Goal: Task Accomplishment & Management: Complete application form

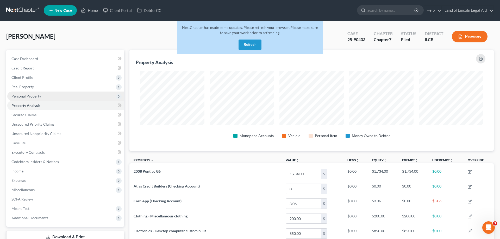
click at [36, 97] on span "Personal Property" at bounding box center [26, 96] width 30 height 4
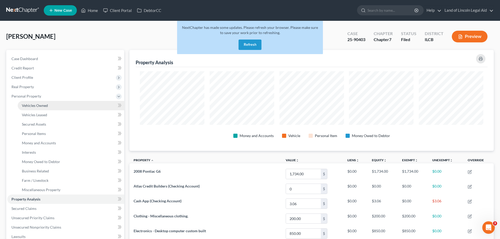
click at [60, 104] on link "Vehicles Owned" at bounding box center [71, 105] width 107 height 9
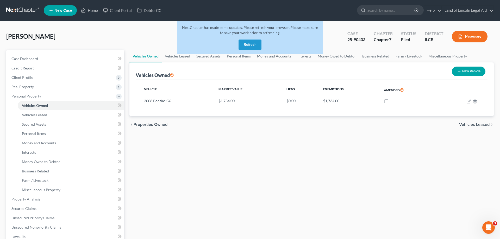
scroll to position [27, 0]
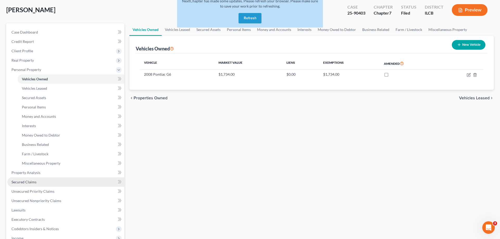
click at [47, 183] on link "Secured Claims" at bounding box center [65, 182] width 117 height 9
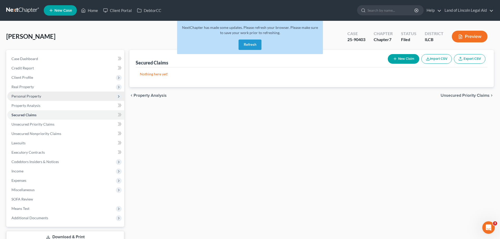
click at [39, 97] on span "Personal Property" at bounding box center [26, 96] width 30 height 4
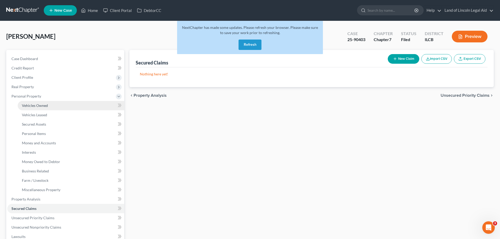
click at [41, 106] on span "Vehicles Owned" at bounding box center [35, 105] width 26 height 4
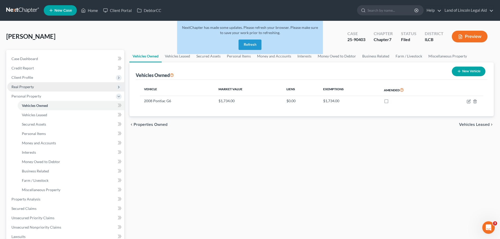
click at [34, 90] on span "Real Property" at bounding box center [65, 86] width 117 height 9
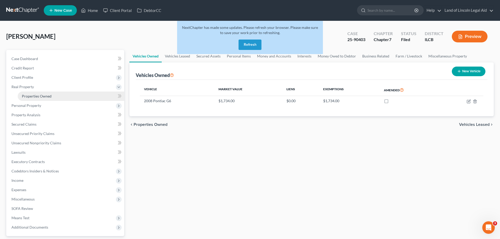
click at [34, 96] on span "Properties Owned" at bounding box center [37, 96] width 30 height 4
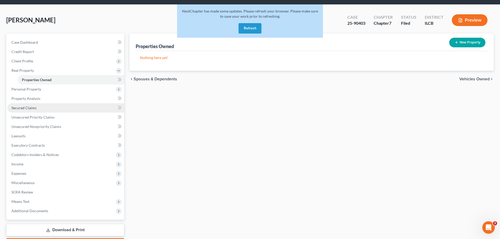
scroll to position [27, 0]
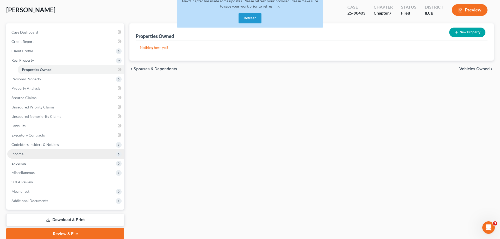
click at [24, 157] on span "Income" at bounding box center [65, 154] width 117 height 9
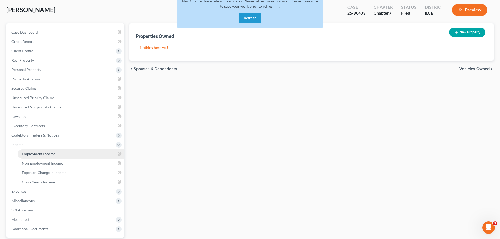
click at [45, 155] on span "Employment Income" at bounding box center [38, 154] width 33 height 4
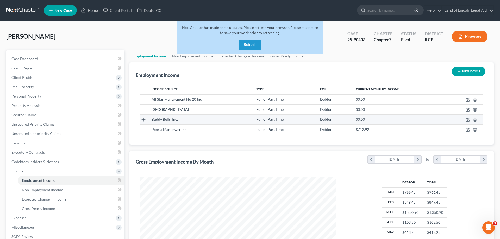
scroll to position [98, 207]
click at [470, 130] on icon "button" at bounding box center [468, 130] width 4 height 4
select select "0"
select select "14"
select select "3"
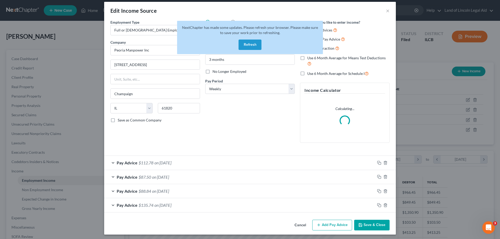
scroll to position [6, 0]
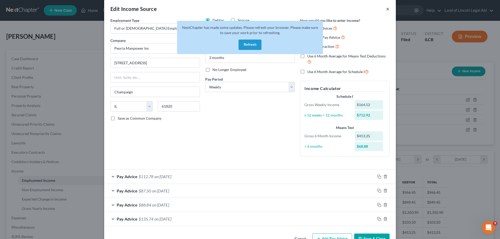
click at [389, 10] on button "×" at bounding box center [388, 9] width 4 height 6
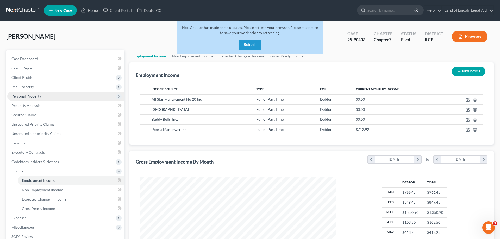
click at [35, 95] on span "Personal Property" at bounding box center [26, 96] width 30 height 4
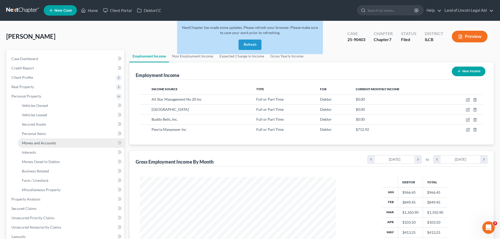
click at [44, 146] on link "Money and Accounts" at bounding box center [71, 143] width 107 height 9
